Goal: Task Accomplishment & Management: Use online tool/utility

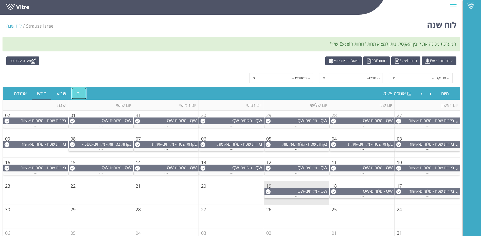
click at [79, 95] on link "יום" at bounding box center [79, 94] width 15 height 12
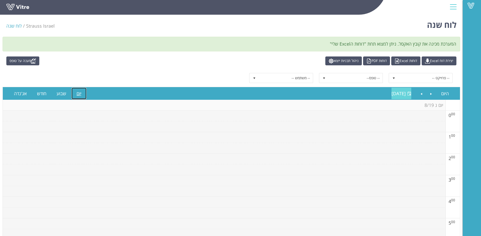
click at [397, 94] on span "[DATE]" at bounding box center [399, 94] width 14 height 6
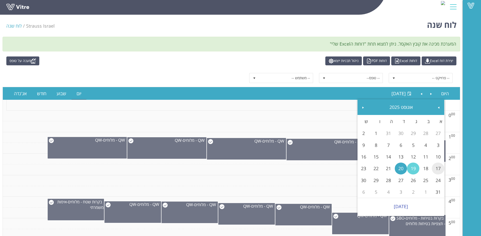
click at [438, 170] on link "17" at bounding box center [438, 169] width 12 height 12
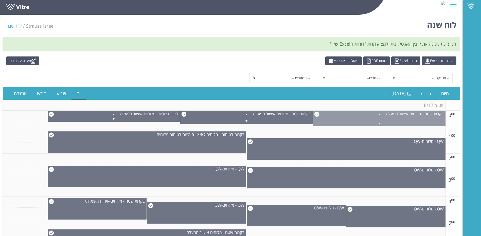
click at [315, 114] on span at bounding box center [379, 114] width 132 height 6
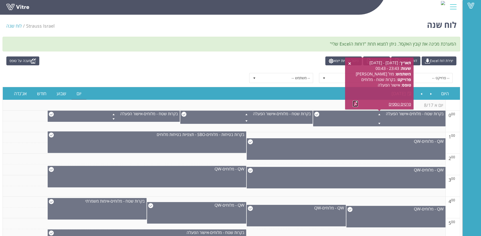
click at [357, 104] on link at bounding box center [355, 104] width 5 height 6
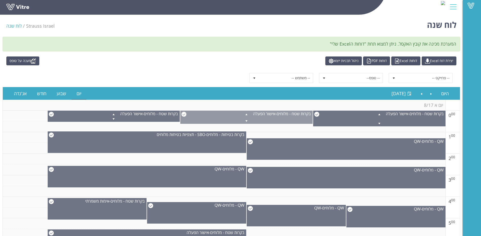
click at [185, 114] on span at bounding box center [247, 114] width 132 height 6
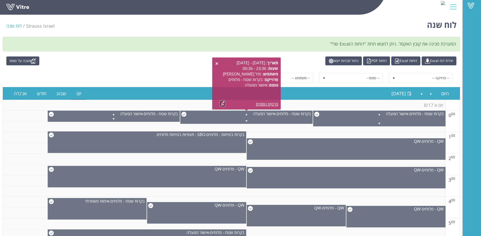
click at [222, 103] on link at bounding box center [222, 104] width 5 height 6
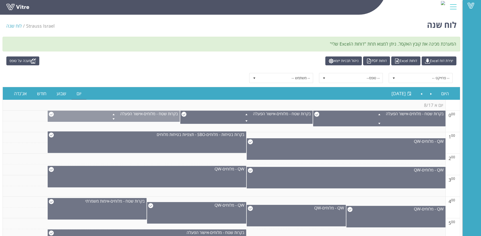
click at [51, 114] on span at bounding box center [114, 114] width 132 height 6
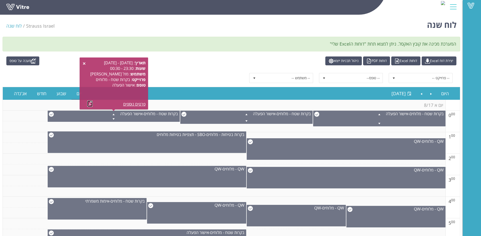
click at [92, 103] on link at bounding box center [89, 104] width 5 height 6
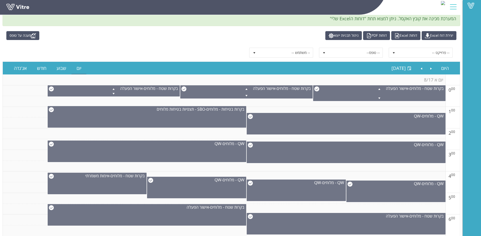
scroll to position [51, 0]
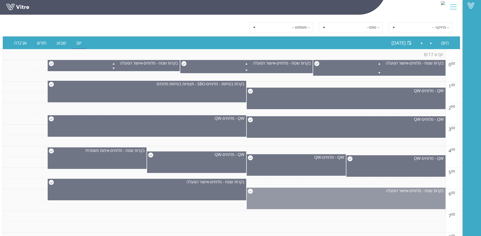
click at [250, 192] on img at bounding box center [250, 191] width 5 height 5
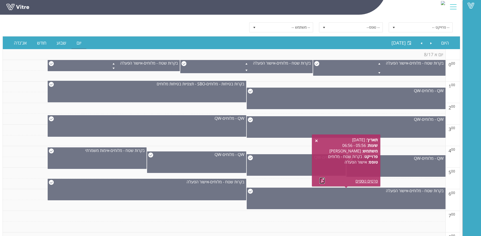
click at [324, 179] on link at bounding box center [322, 181] width 5 height 6
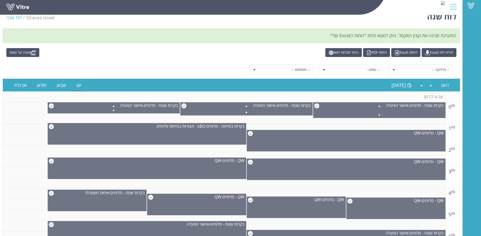
scroll to position [0, 0]
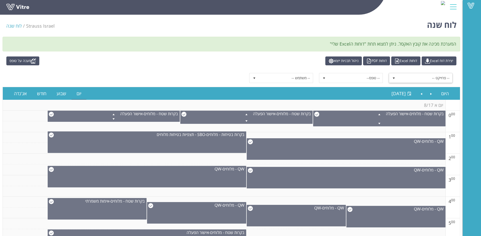
click at [394, 80] on span "select" at bounding box center [394, 78] width 4 height 4
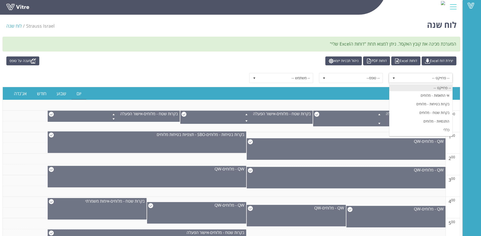
click at [403, 86] on div "-- פרוייקט --" at bounding box center [421, 87] width 63 height 7
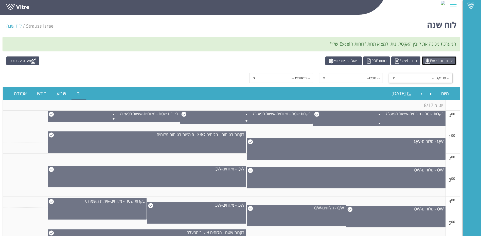
click at [434, 63] on link "יצירת דוח Excel" at bounding box center [439, 61] width 35 height 9
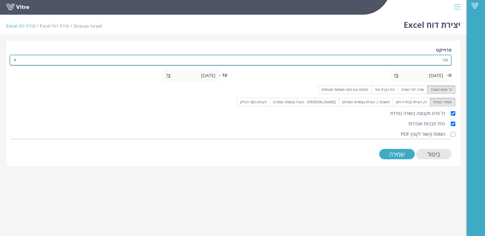
click at [14, 61] on span "select" at bounding box center [15, 60] width 4 height 4
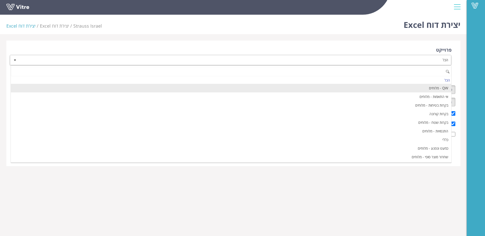
click at [324, 88] on li "QW - מלוחים" at bounding box center [231, 88] width 440 height 9
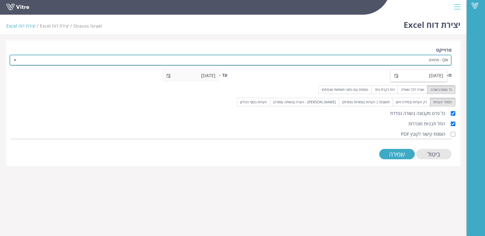
click at [394, 77] on span "select" at bounding box center [397, 76] width 12 height 12
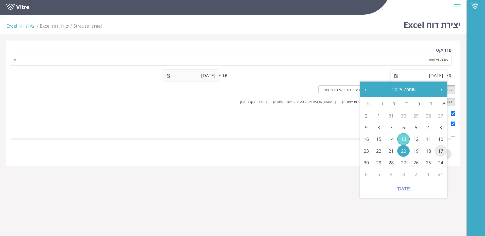
click at [440, 149] on link "17" at bounding box center [440, 151] width 12 height 12
type input "17/08/2025"
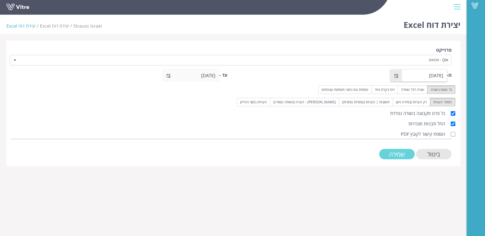
click at [400, 155] on input "שמירה" at bounding box center [397, 154] width 36 height 10
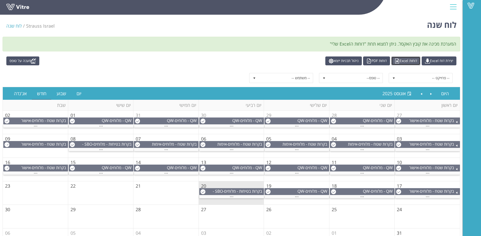
click at [407, 62] on link "דוחות Excel" at bounding box center [405, 61] width 29 height 9
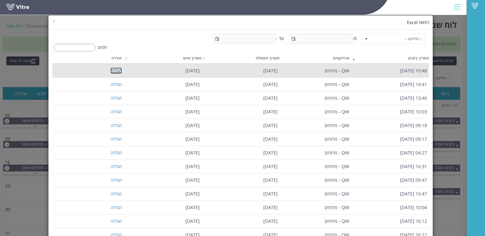
click at [121, 71] on link "הורדה" at bounding box center [116, 71] width 11 height 6
